Goal: Task Accomplishment & Management: Manage account settings

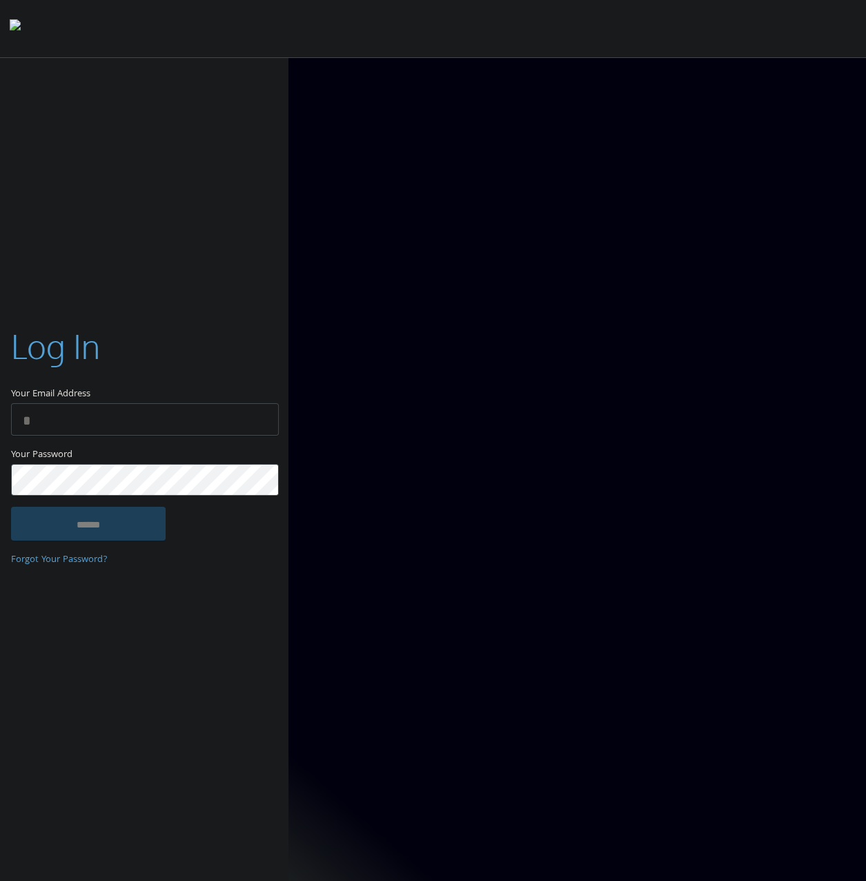
type input "**********"
click at [145, 518] on input "******" at bounding box center [88, 523] width 155 height 33
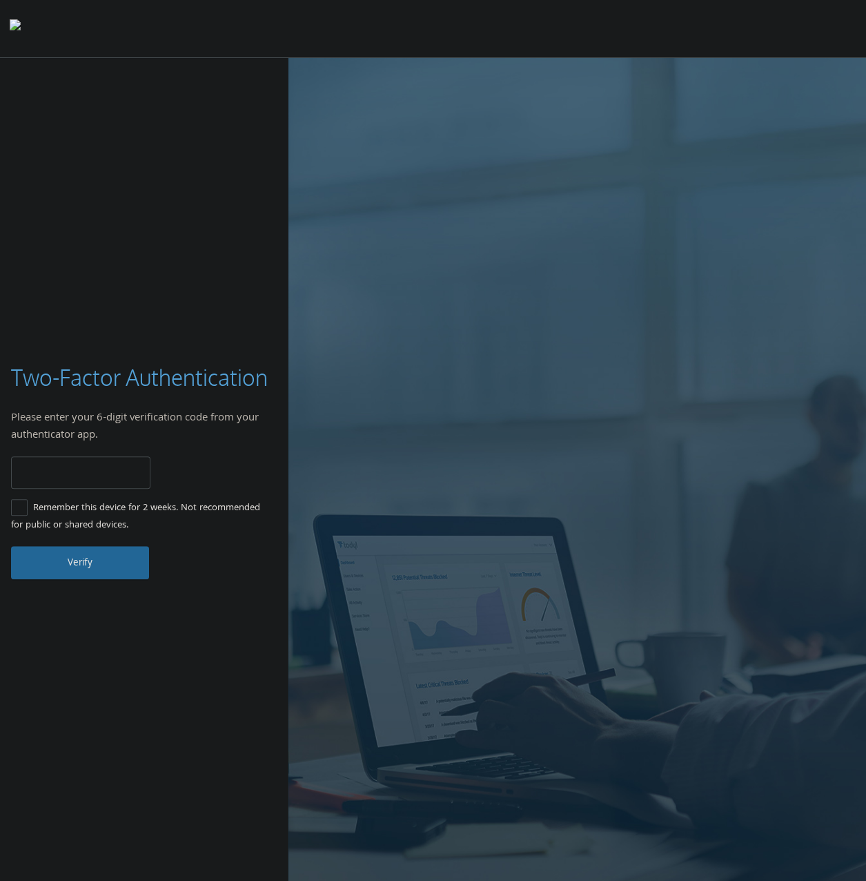
type input "******"
